Goal: Transaction & Acquisition: Purchase product/service

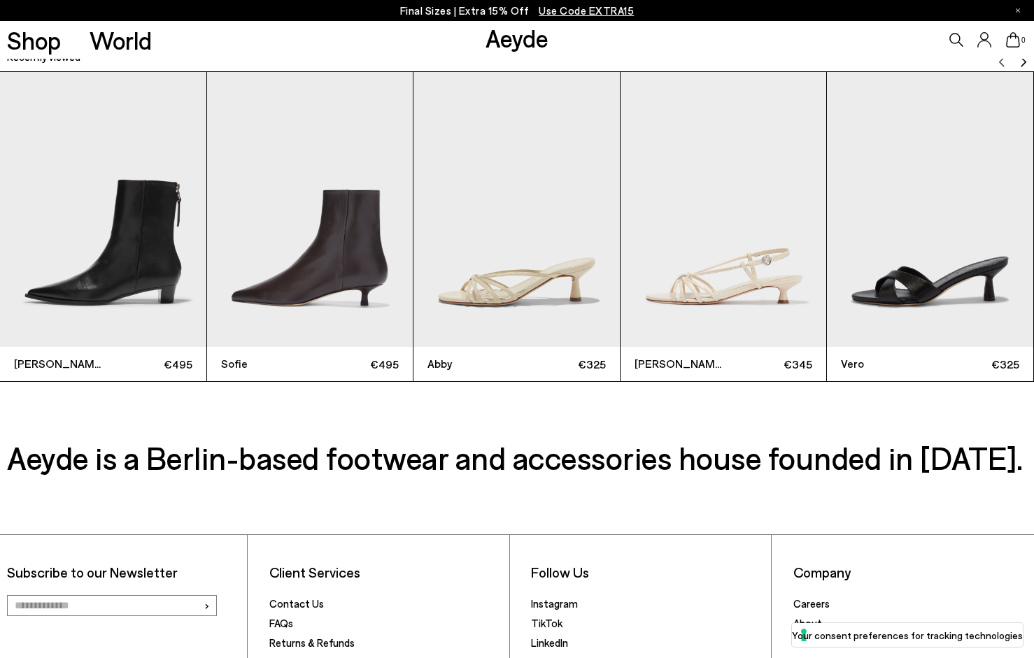
scroll to position [3721, 0]
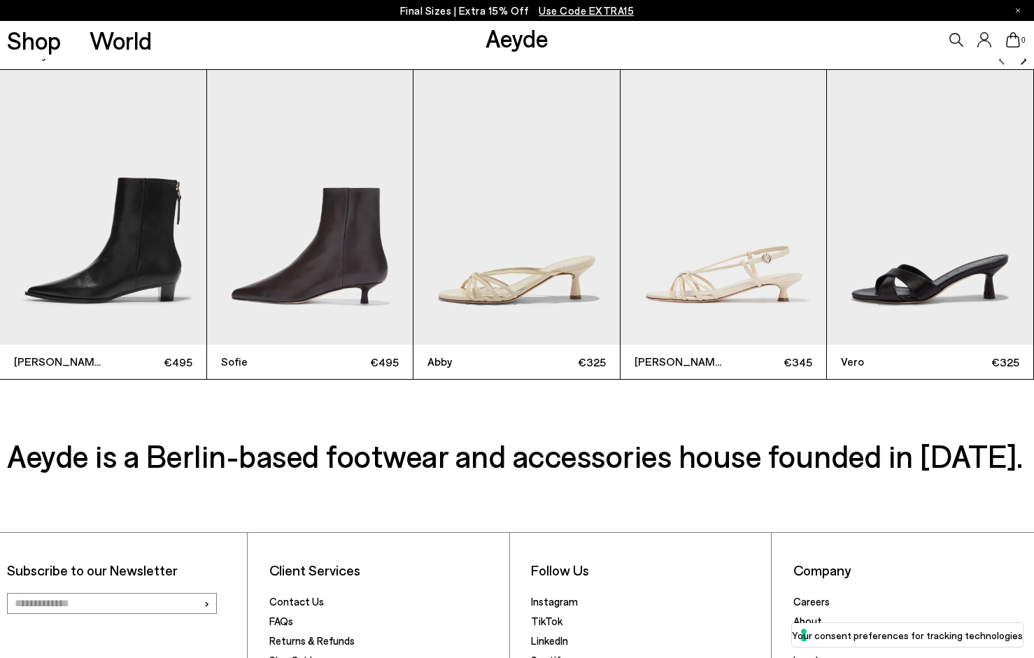
click at [322, 253] on img "2 / 9" at bounding box center [310, 207] width 206 height 275
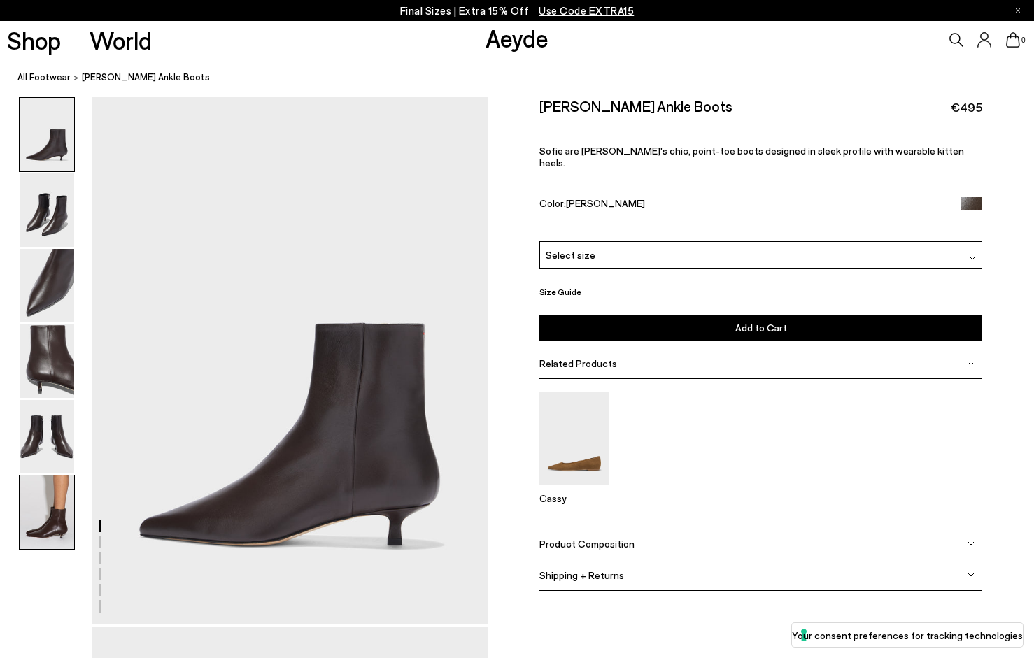
click at [52, 526] on img at bounding box center [47, 512] width 55 height 73
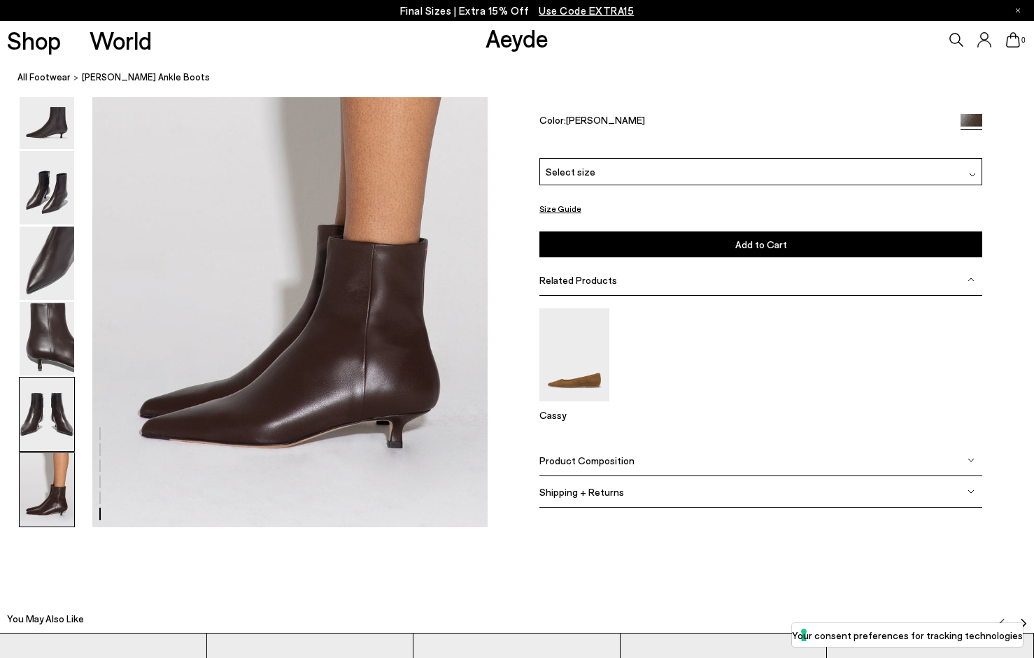
click at [47, 409] on img at bounding box center [47, 414] width 55 height 73
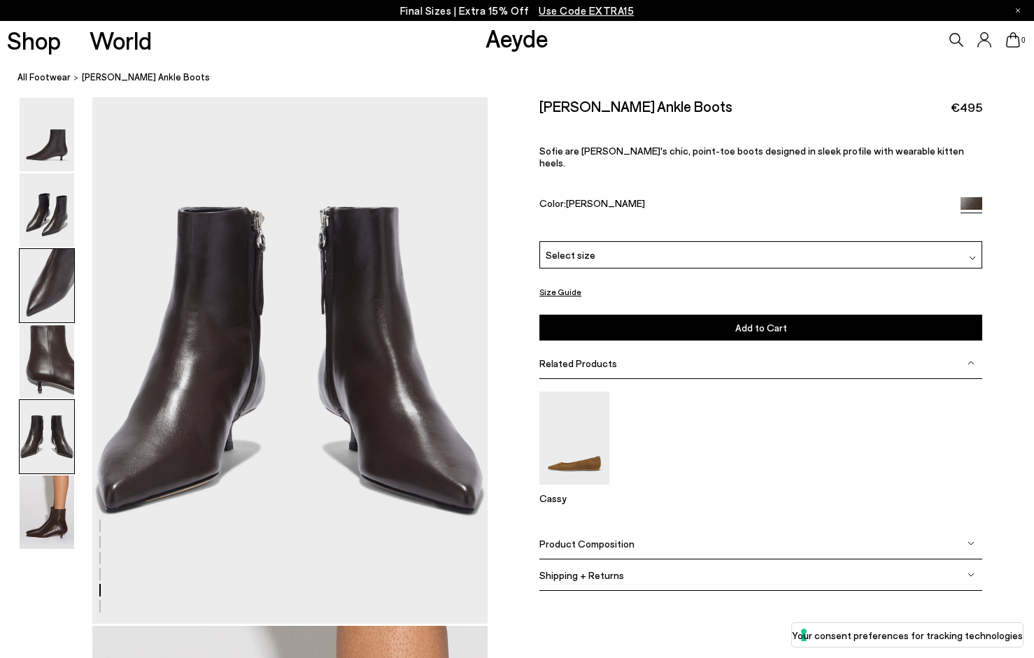
click at [46, 322] on div at bounding box center [47, 285] width 56 height 75
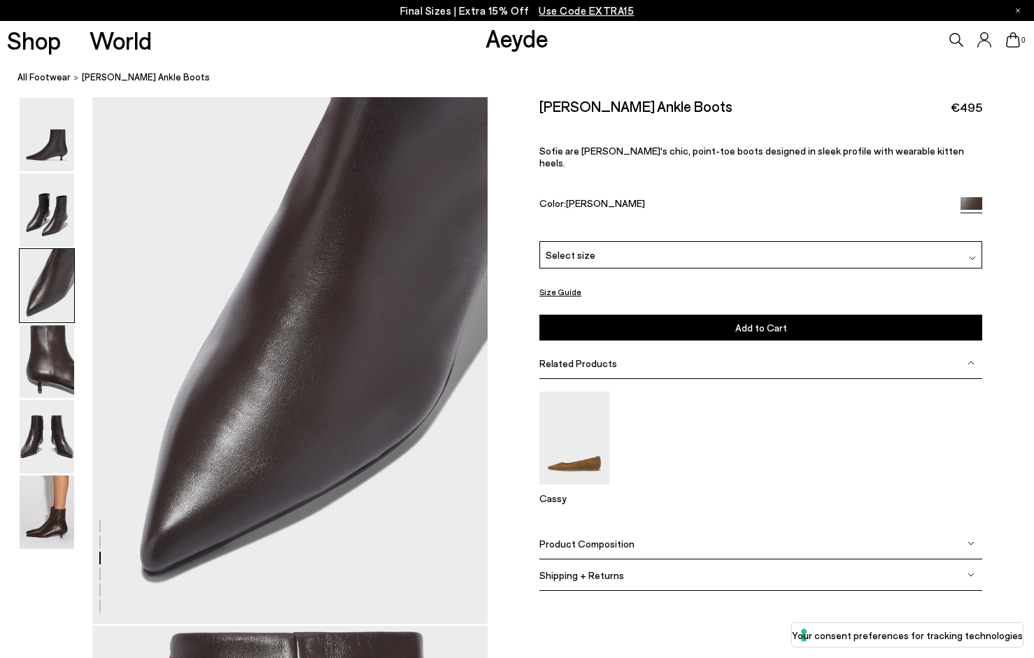
click at [40, 269] on img at bounding box center [47, 285] width 55 height 73
click at [36, 237] on img at bounding box center [47, 209] width 55 height 73
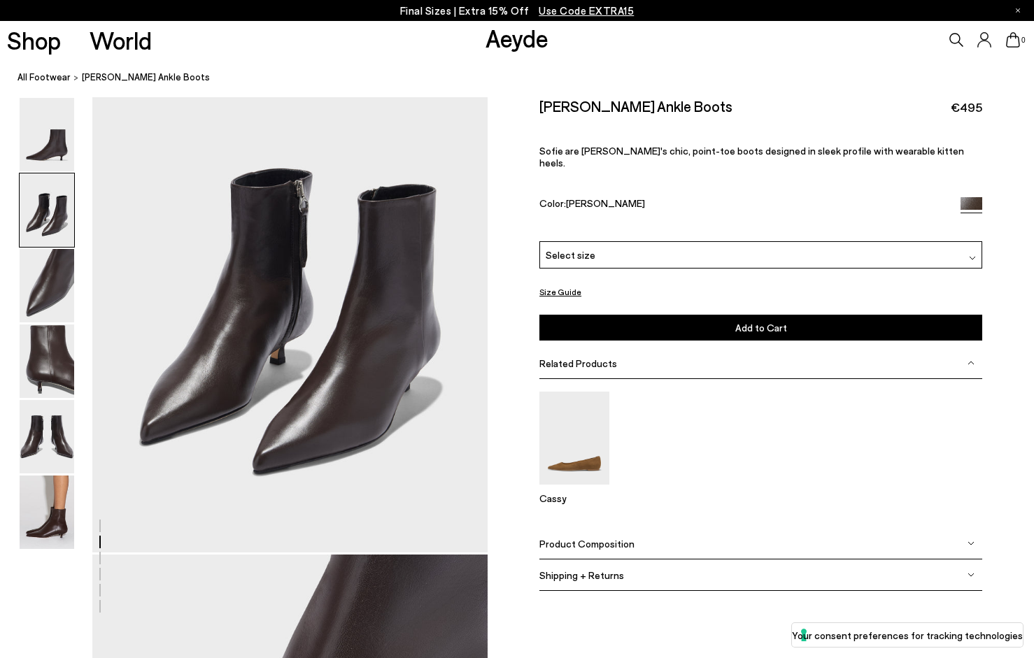
scroll to position [529, 0]
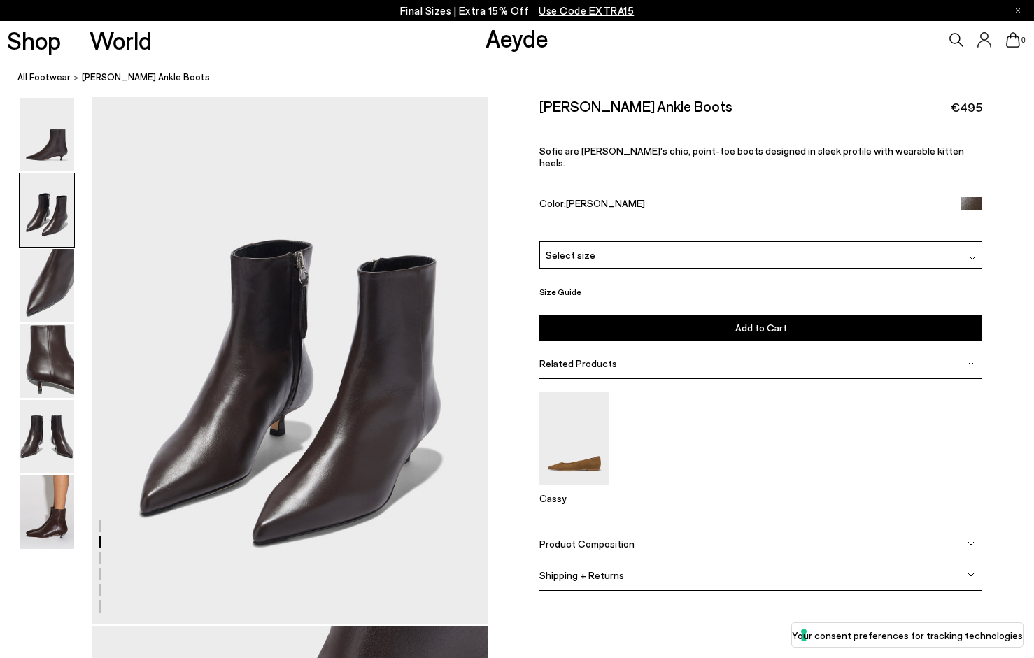
click at [693, 241] on div "Select size" at bounding box center [760, 254] width 443 height 27
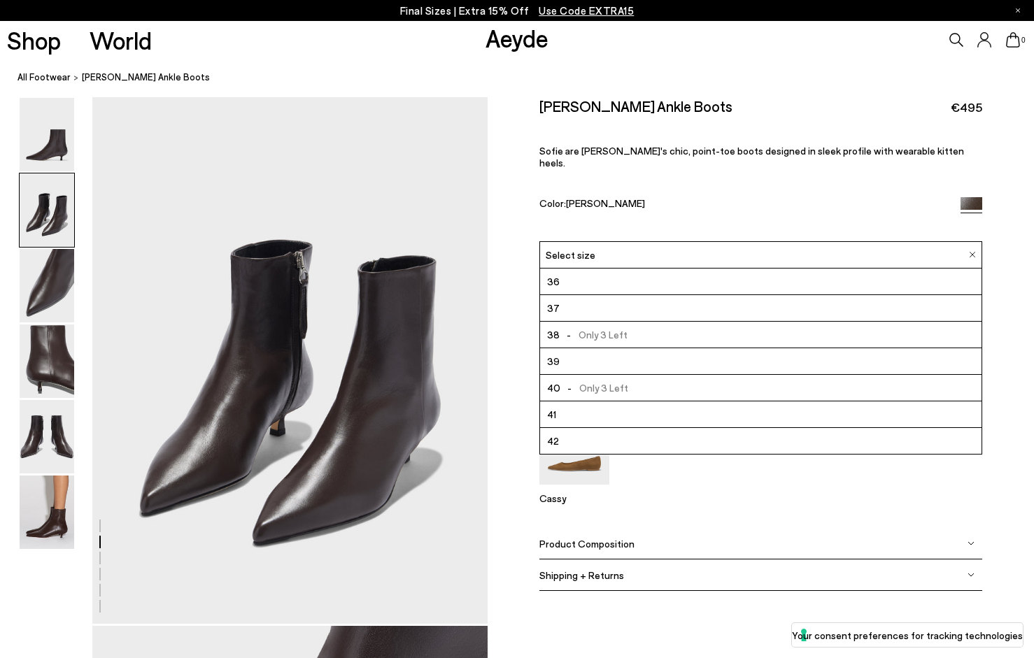
click at [624, 462] on div "Cassy" at bounding box center [760, 453] width 443 height 149
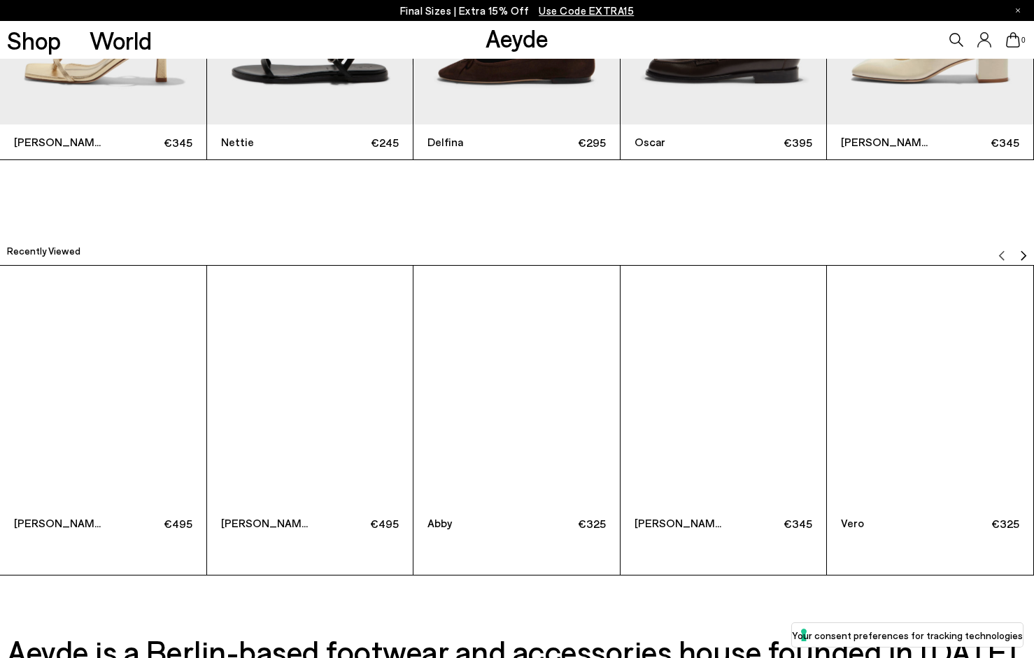
scroll to position [3529, 0]
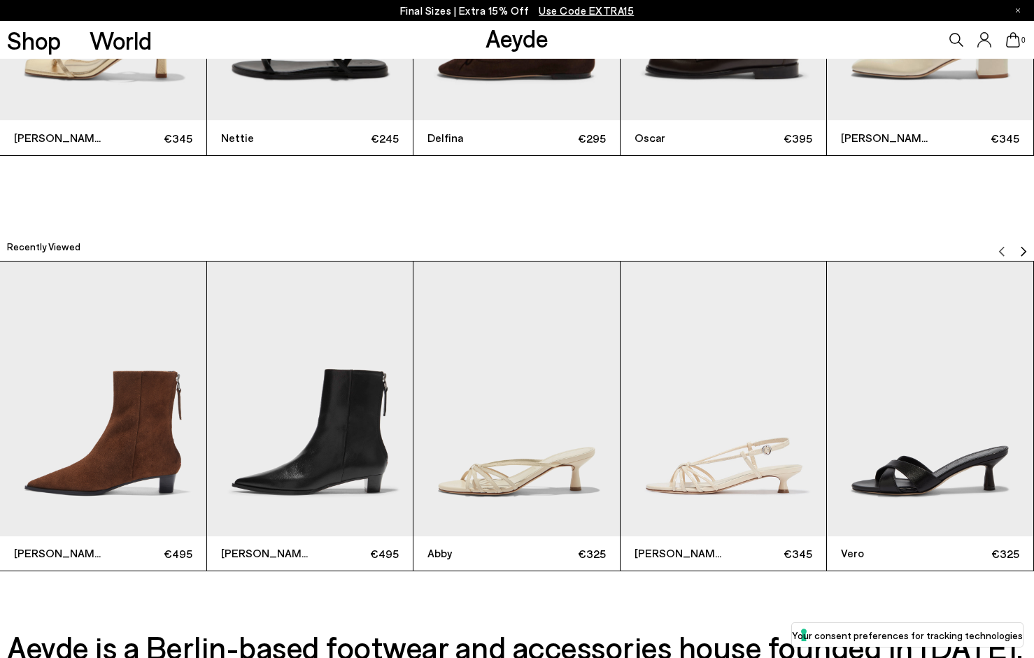
click at [315, 450] on img "2 / 9" at bounding box center [310, 399] width 206 height 275
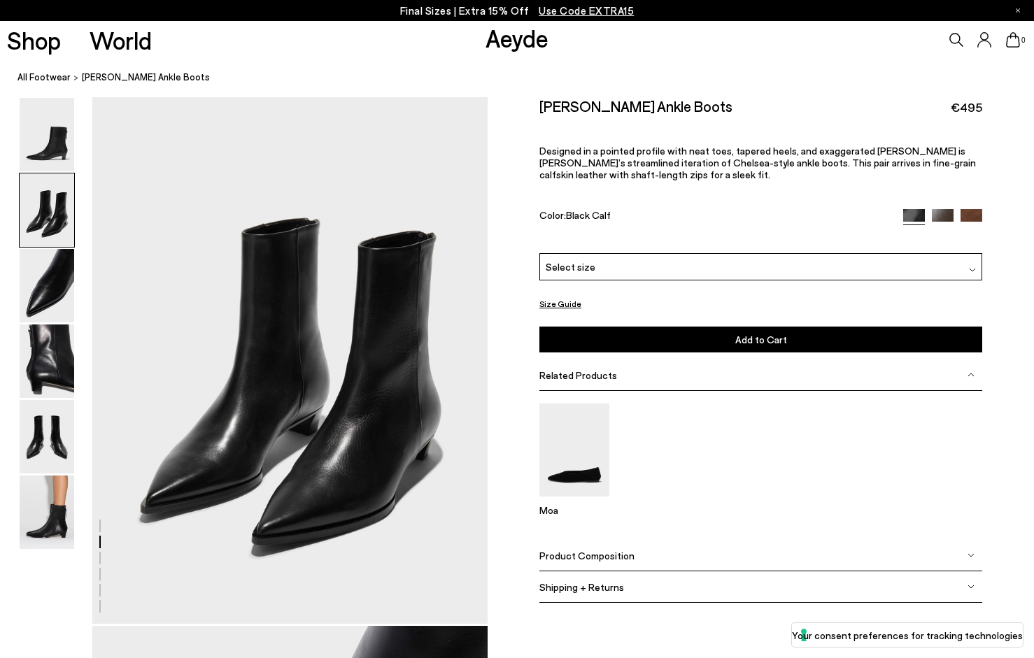
scroll to position [558, 0]
